Goal: Transaction & Acquisition: Purchase product/service

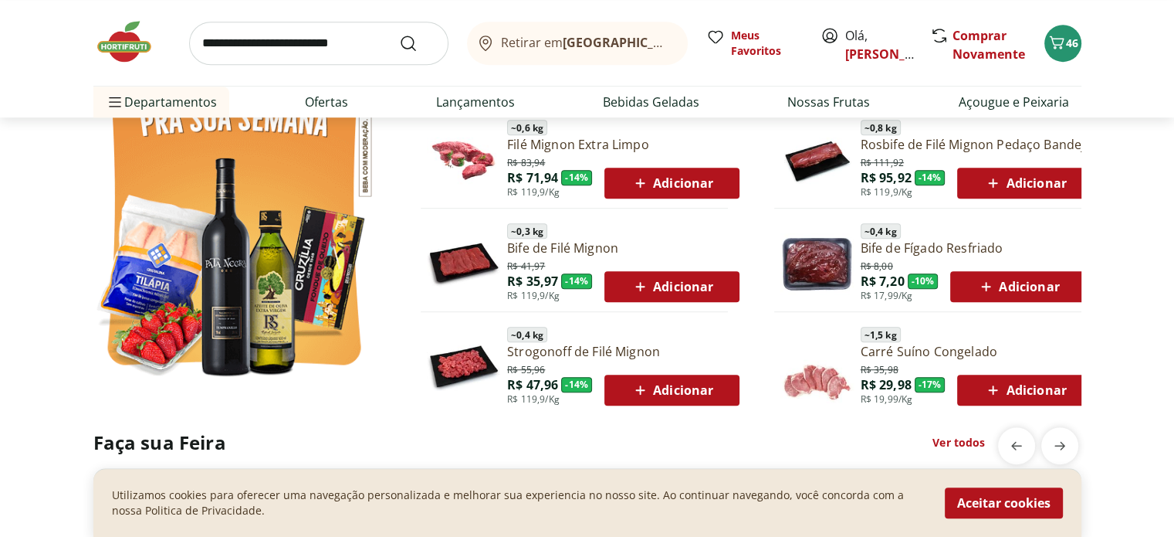
scroll to position [926, 0]
click at [109, 49] on img at bounding box center [131, 42] width 77 height 46
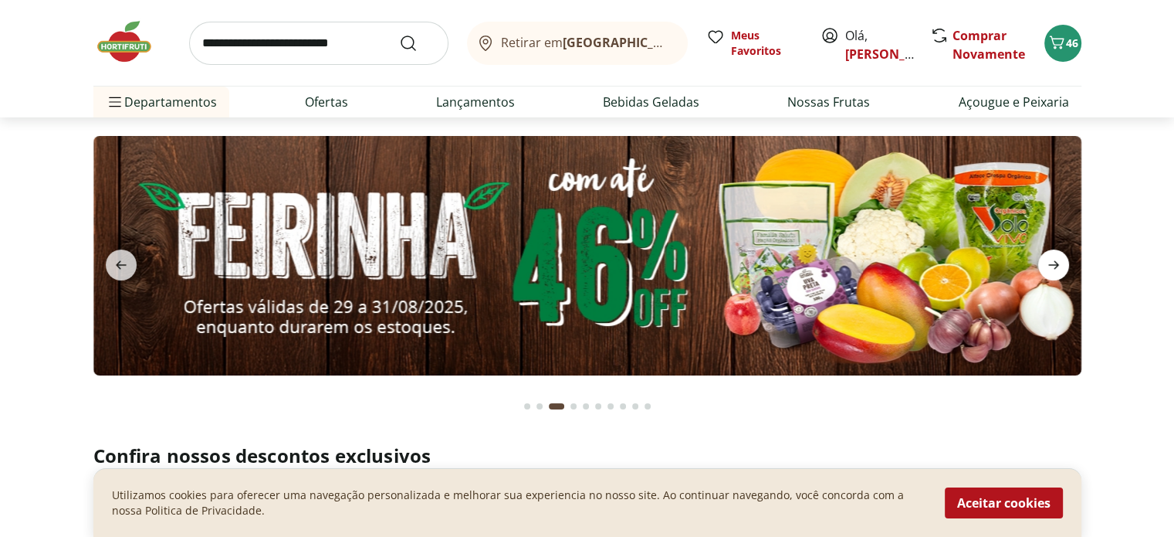
click at [1047, 269] on icon "next" at bounding box center [1053, 265] width 19 height 19
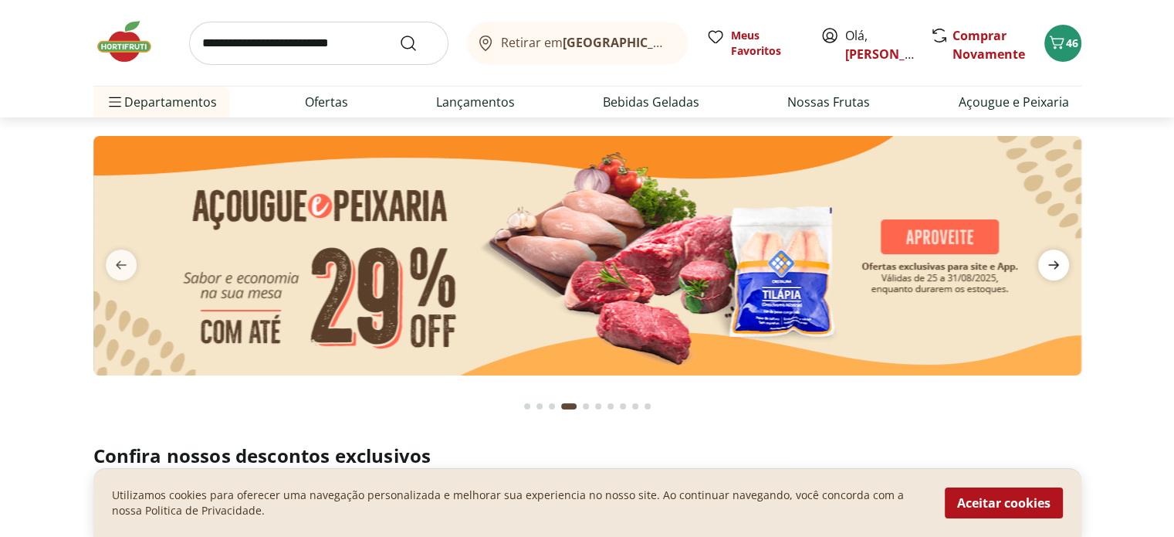
click at [1047, 269] on icon "next" at bounding box center [1053, 265] width 19 height 19
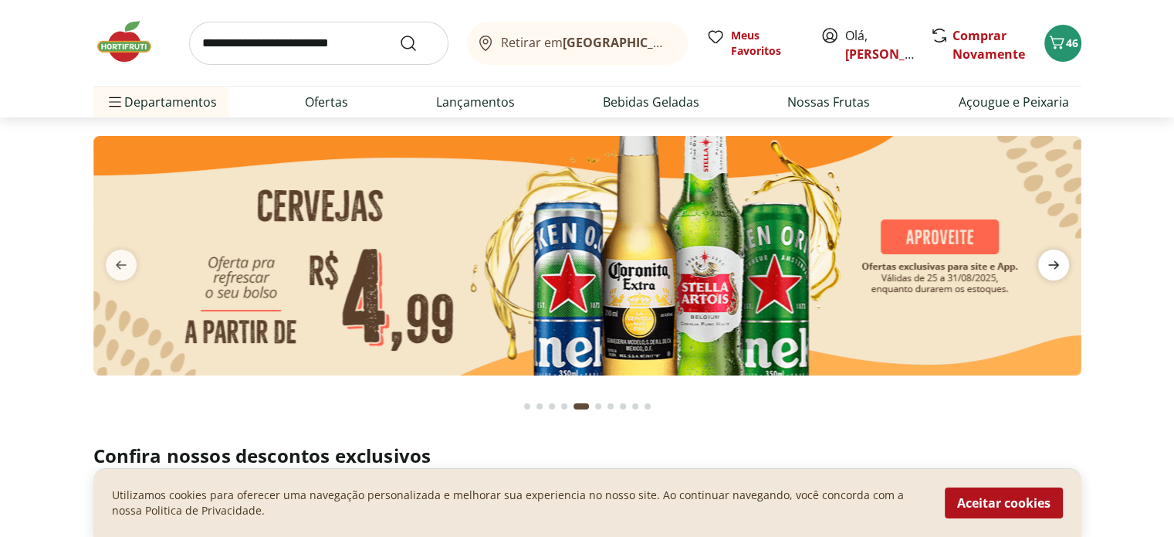
click at [1047, 269] on icon "next" at bounding box center [1053, 265] width 19 height 19
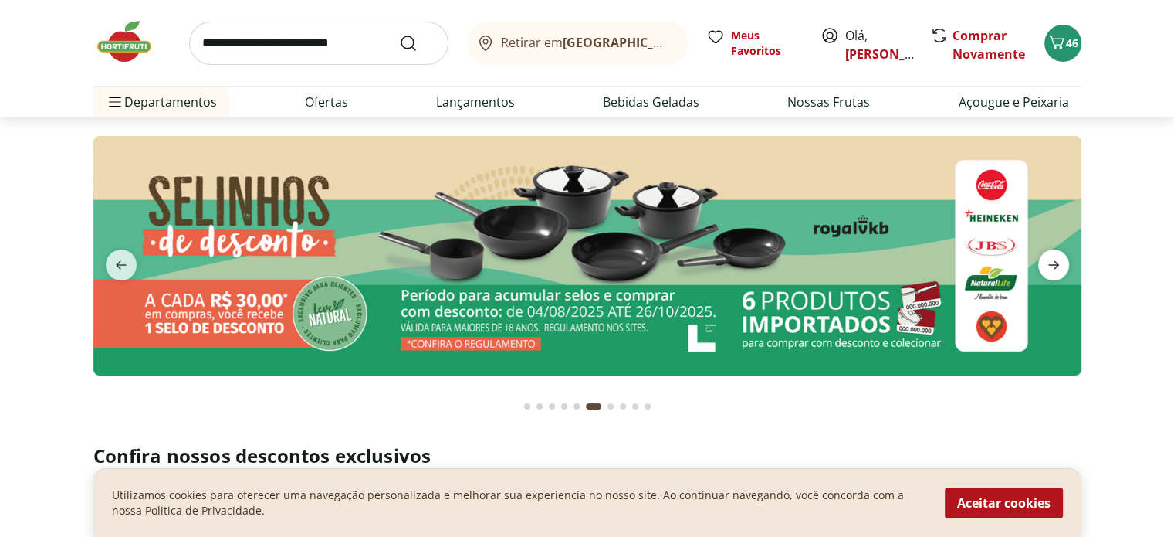
click at [1047, 269] on icon "next" at bounding box center [1053, 265] width 19 height 19
click at [1041, 266] on span "next" at bounding box center [1053, 264] width 31 height 31
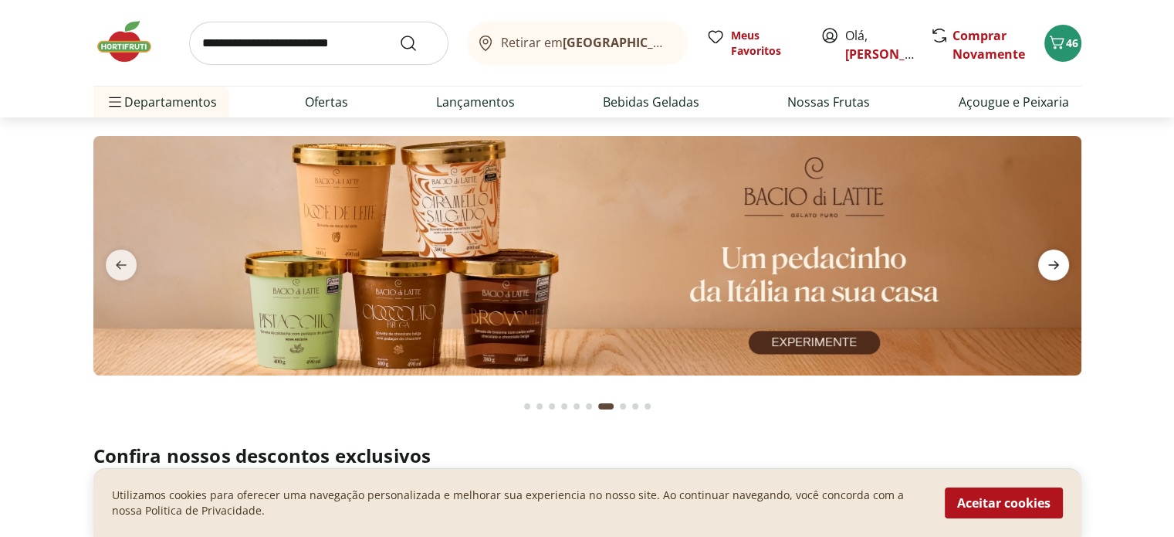
click at [1041, 266] on span "next" at bounding box center [1053, 264] width 31 height 31
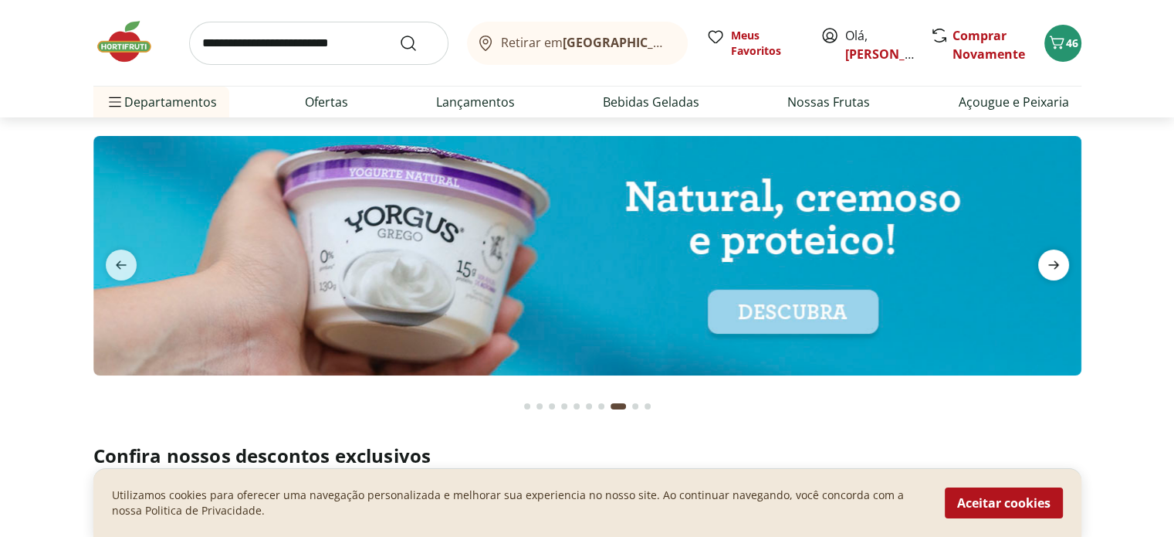
click at [1041, 266] on span "next" at bounding box center [1053, 264] width 31 height 31
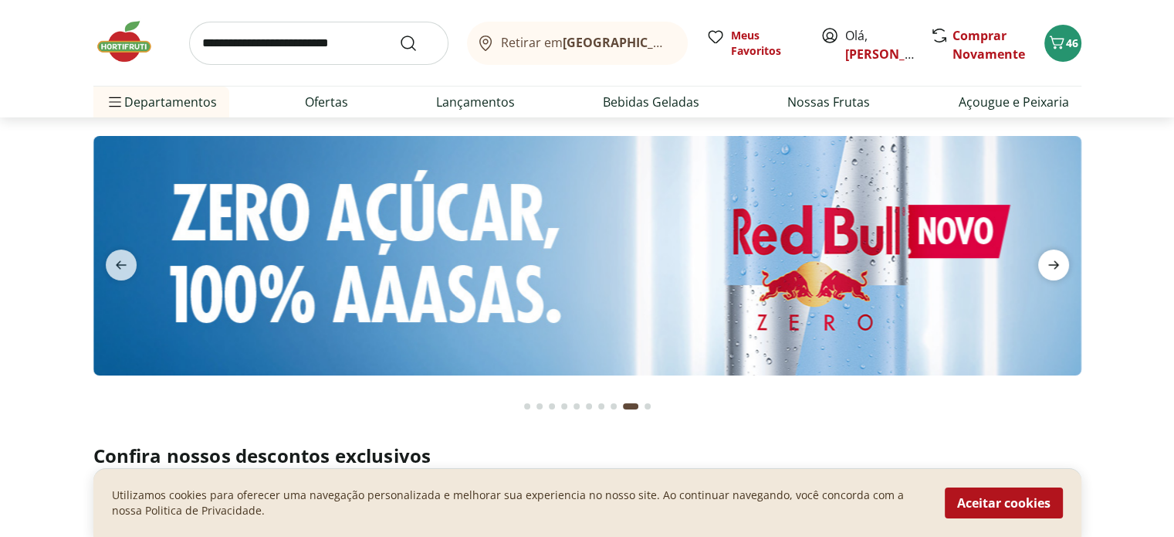
click at [1041, 266] on span "next" at bounding box center [1053, 264] width 31 height 31
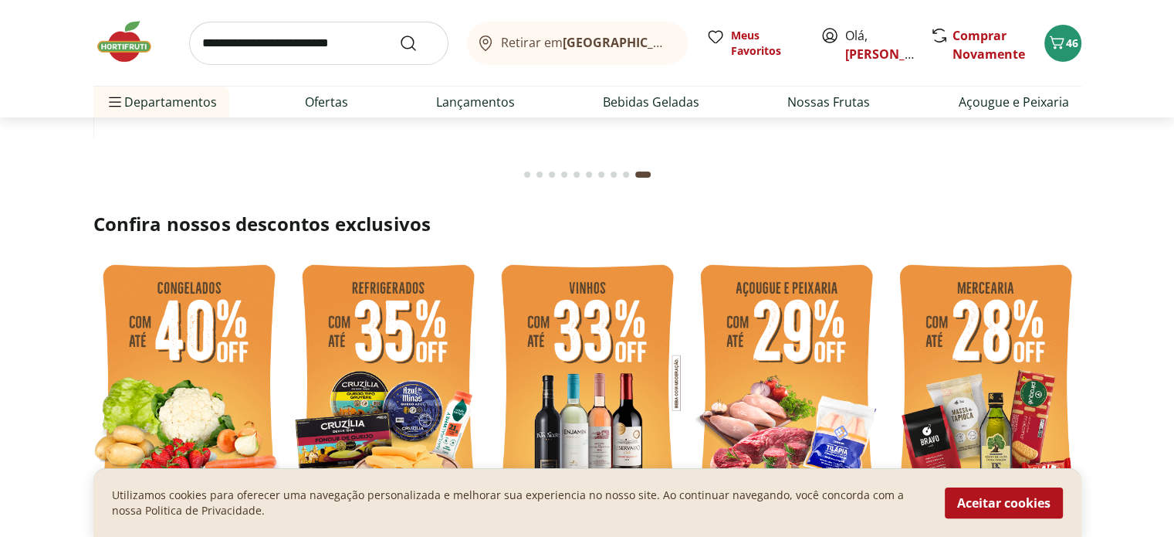
scroll to position [386, 0]
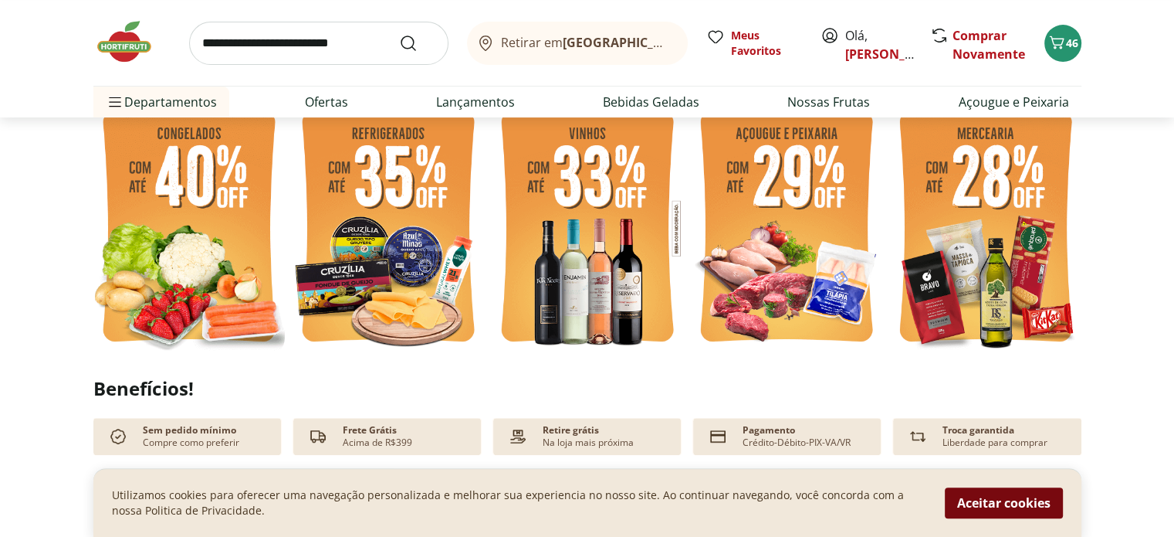
click at [1009, 495] on button "Aceitar cookies" at bounding box center [1004, 502] width 118 height 31
click at [1009, 495] on h2 "Ofertas da Semana" at bounding box center [587, 486] width 988 height 26
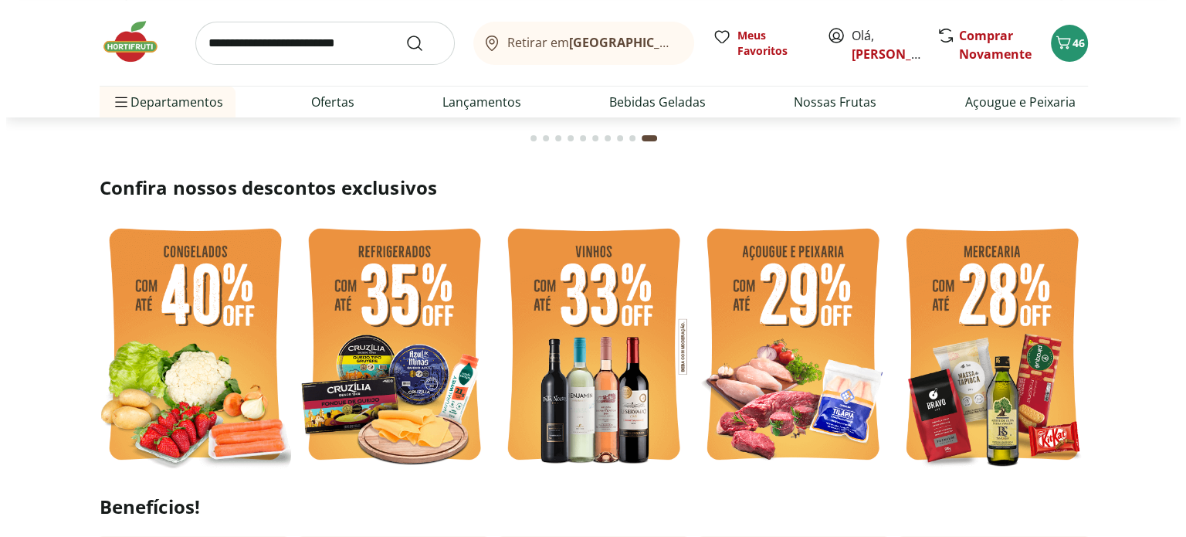
scroll to position [0, 0]
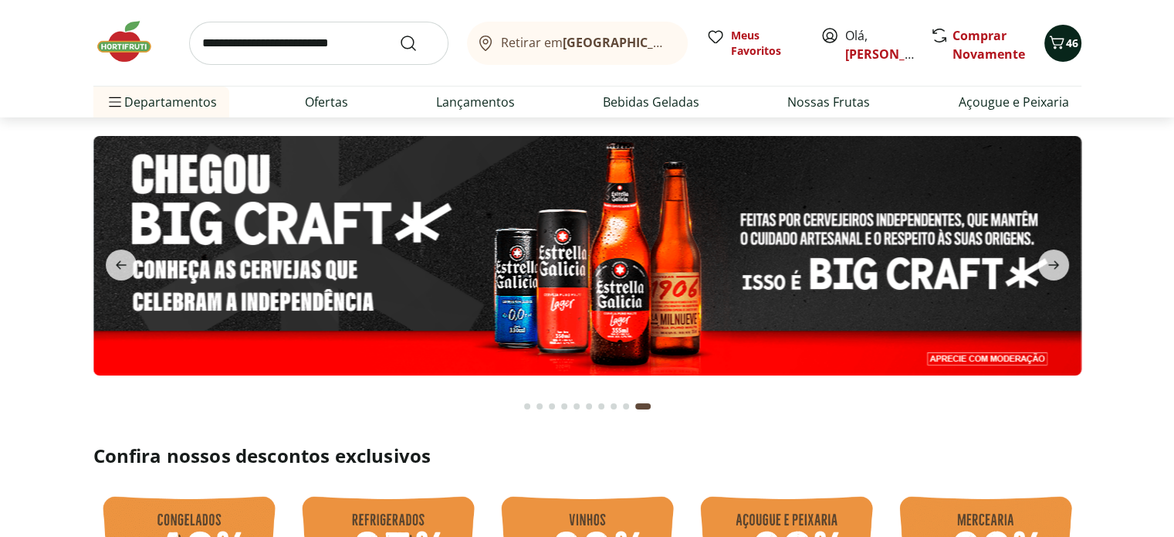
click at [1065, 30] on button "46" at bounding box center [1062, 43] width 37 height 37
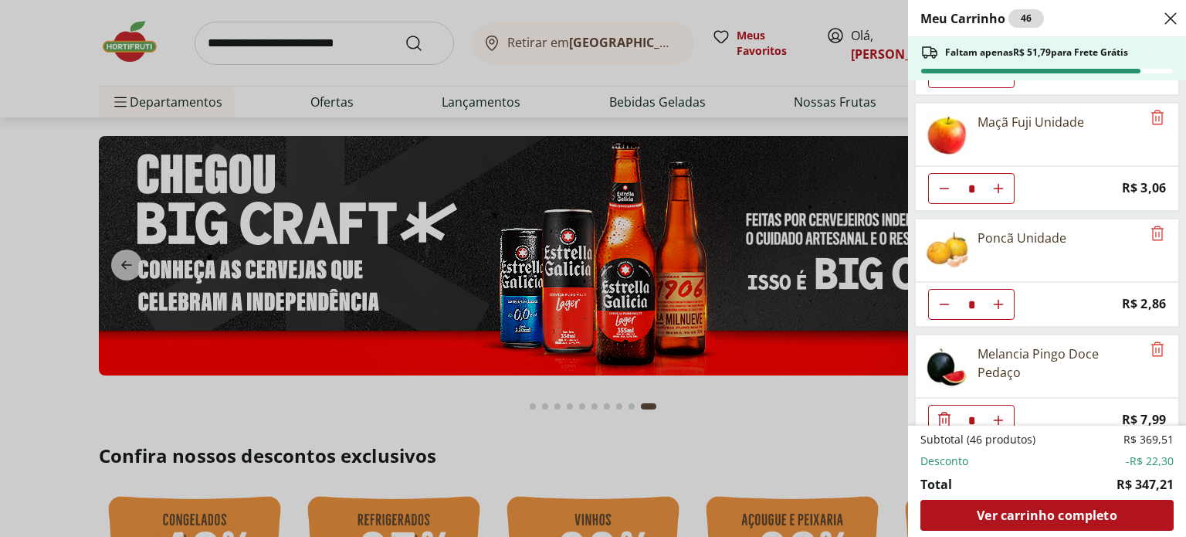
scroll to position [2418, 0]
